Goal: Task Accomplishment & Management: Complete application form

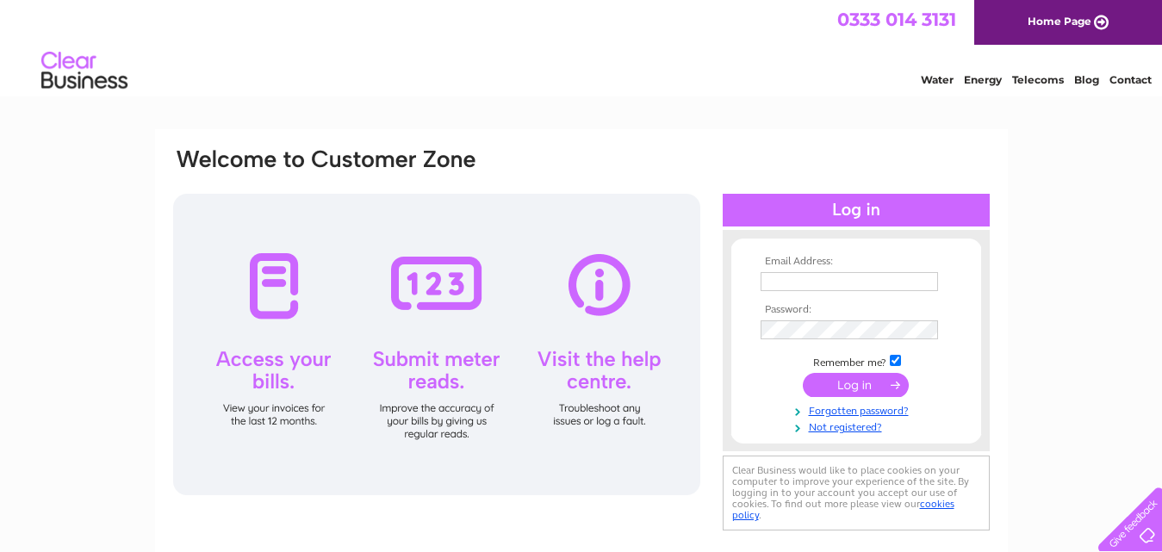
click at [921, 86] on link "Water" at bounding box center [937, 79] width 33 height 13
click at [836, 423] on link "Not registered?" at bounding box center [857, 426] width 195 height 16
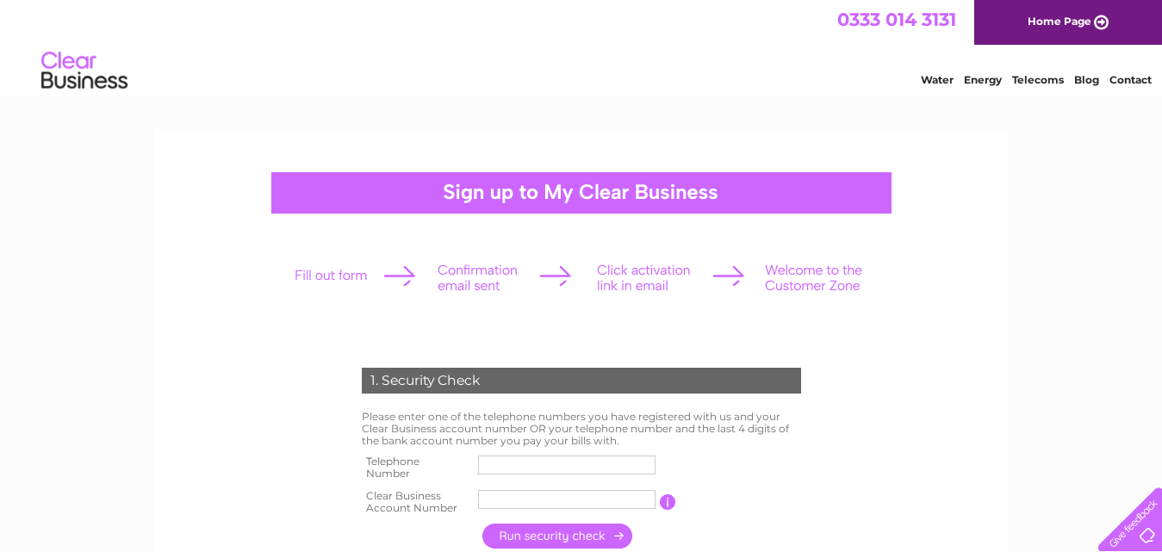
drag, startPoint x: 556, startPoint y: 450, endPoint x: 945, endPoint y: 393, distance: 392.5
click at [1086, 16] on link "Home Page" at bounding box center [1068, 22] width 188 height 45
